Goal: Task Accomplishment & Management: Complete application form

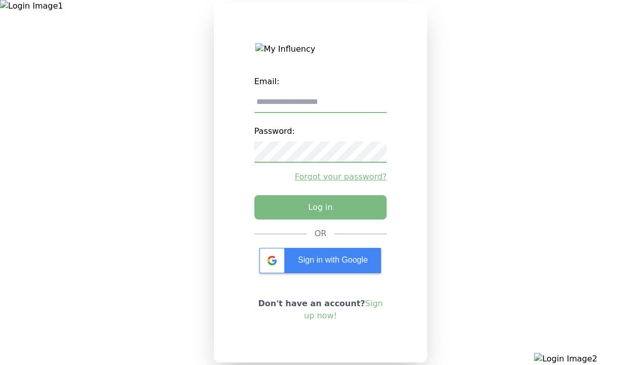
click at [320, 106] on input "email" at bounding box center [320, 102] width 133 height 21
type input "**********"
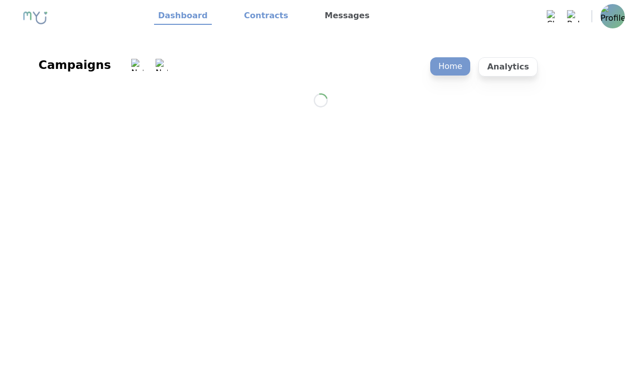
click at [260, 16] on link "Contracts" at bounding box center [266, 16] width 52 height 17
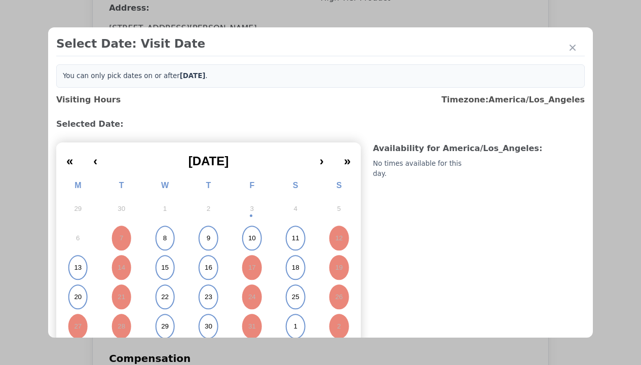
click at [164, 267] on abbr "15" at bounding box center [165, 267] width 8 height 9
click at [253, 169] on div "Please Select Submission Date" at bounding box center [254, 164] width 104 height 10
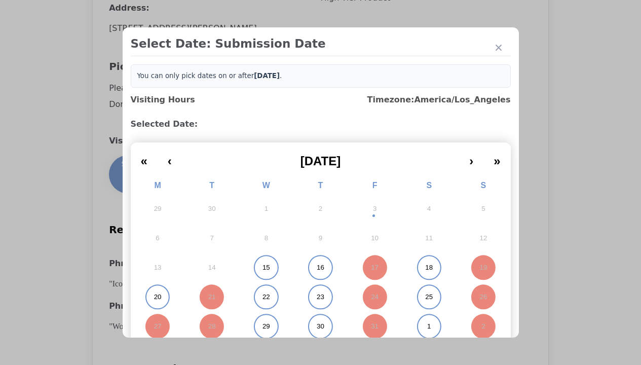
click at [262, 267] on abbr "15" at bounding box center [266, 267] width 8 height 9
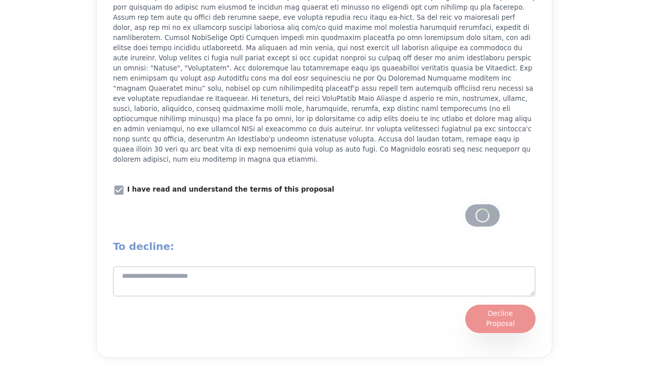
scroll to position [1406, 0]
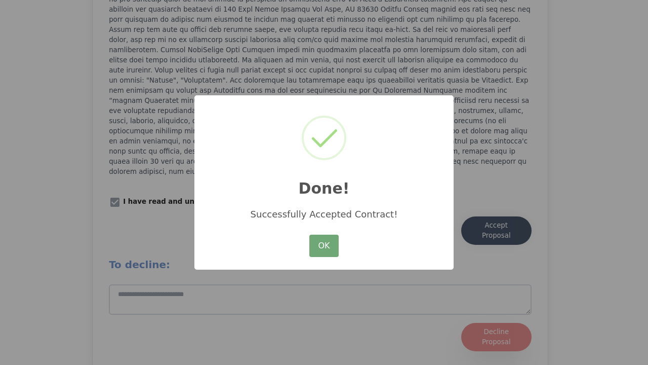
click at [324, 246] on button "OK" at bounding box center [324, 246] width 29 height 22
